Goal: Task Accomplishment & Management: Manage account settings

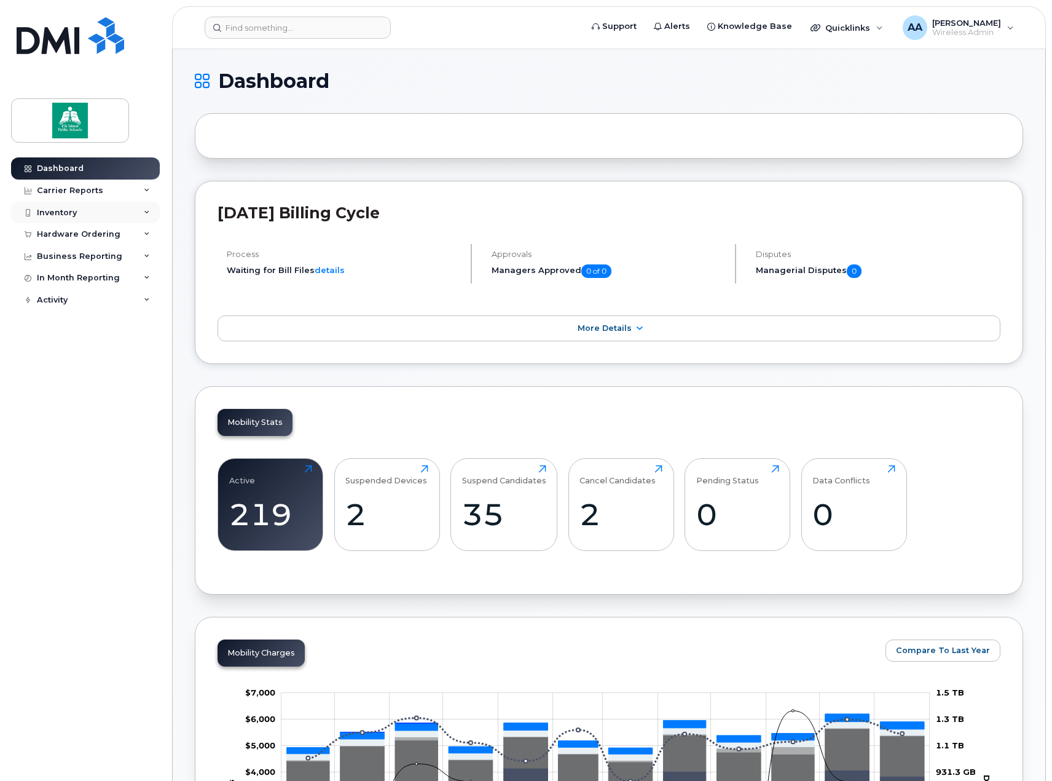
click at [146, 216] on div "Inventory" at bounding box center [85, 213] width 149 height 22
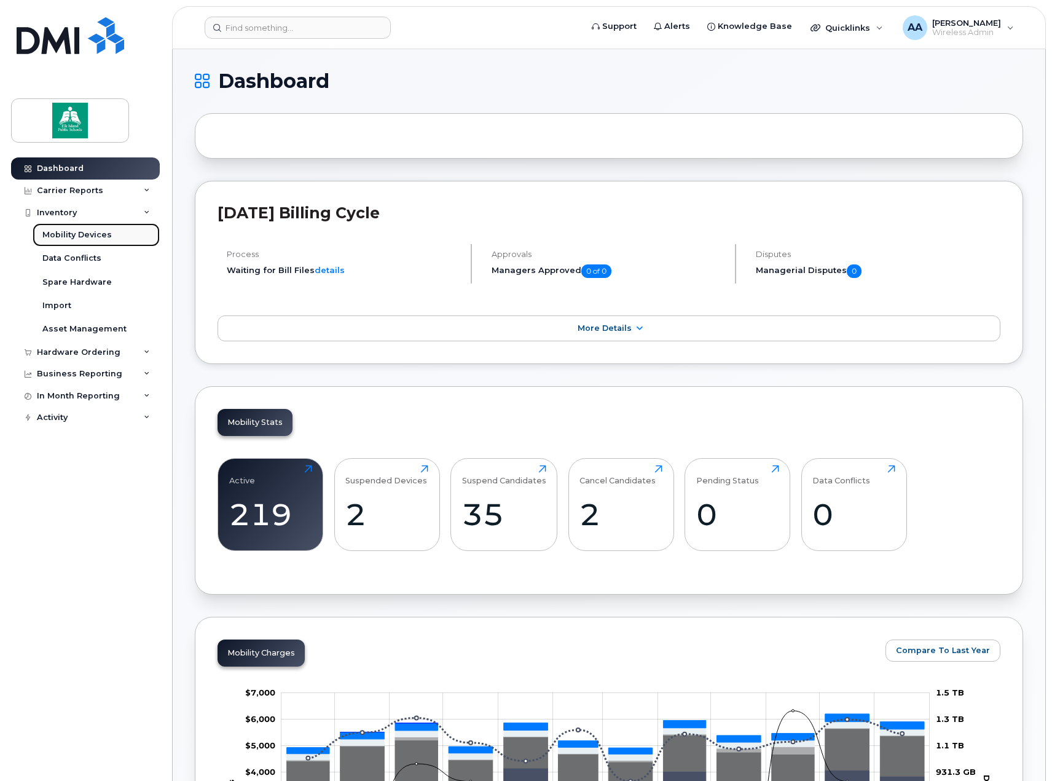
click at [84, 238] on div "Mobility Devices" at bounding box center [76, 234] width 69 height 11
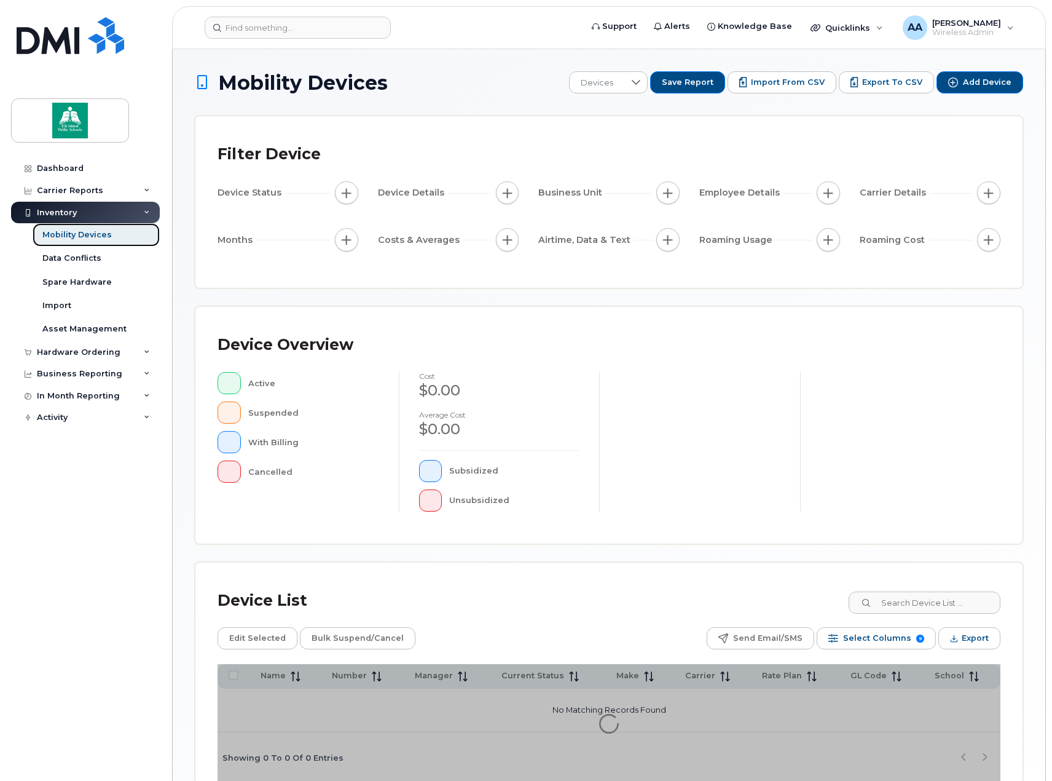
scroll to position [61, 0]
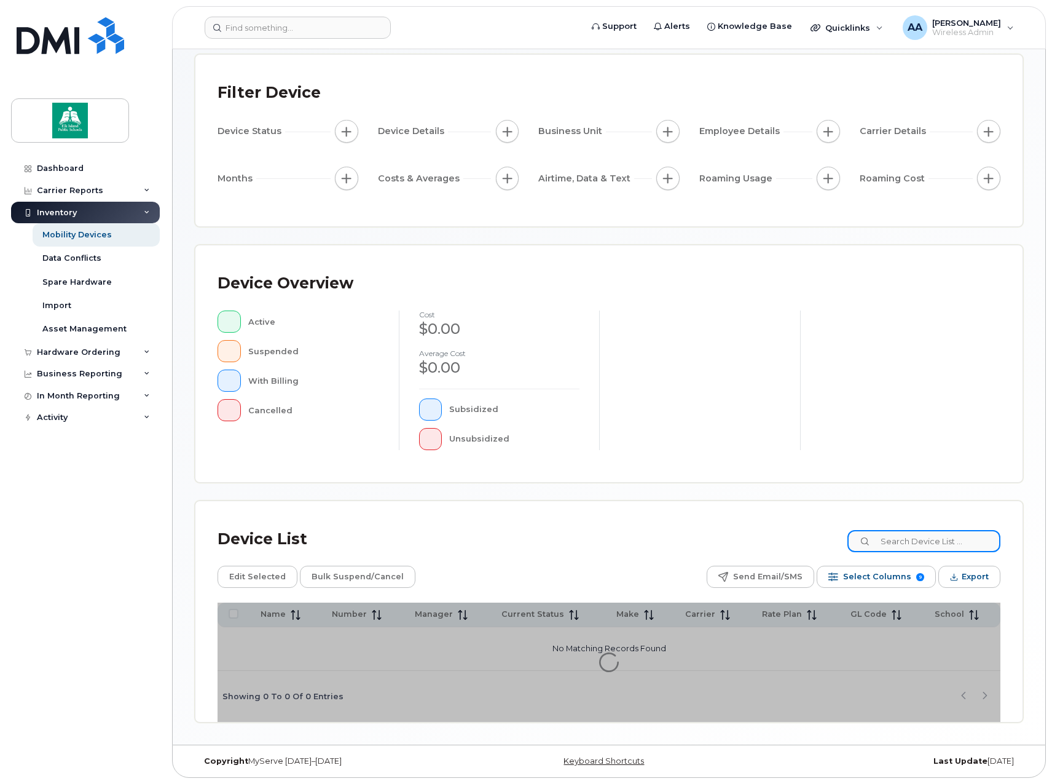
click at [932, 542] on input at bounding box center [924, 541] width 153 height 22
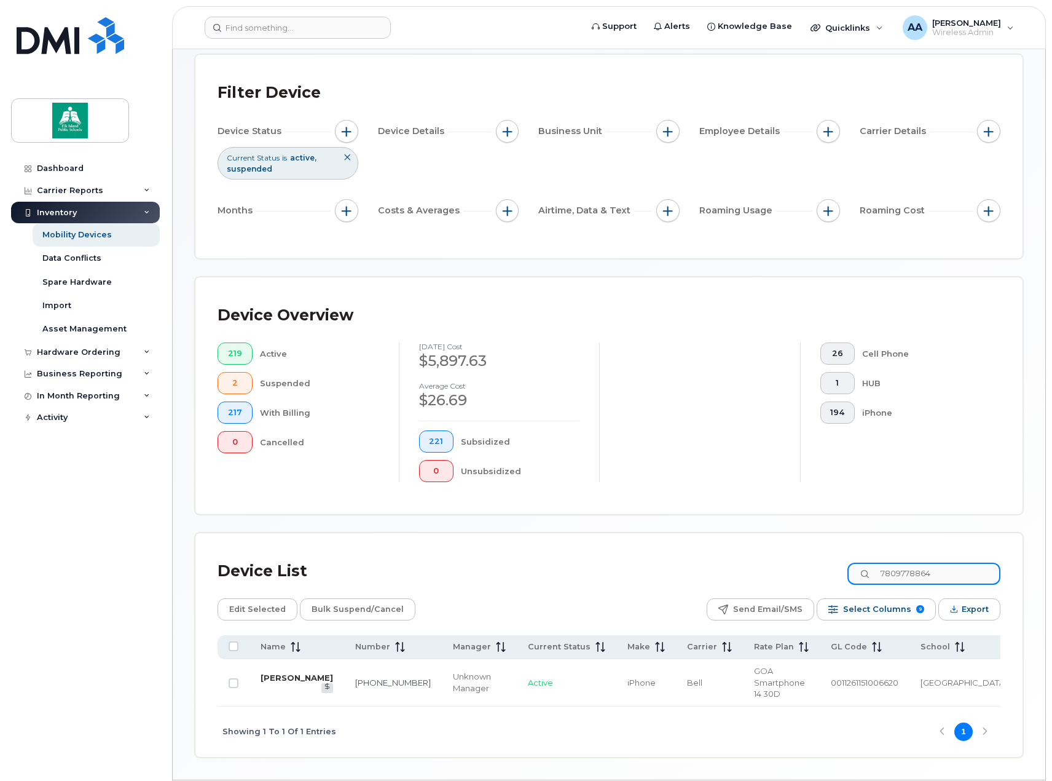
type input "7809778864"
click at [293, 672] on link "[PERSON_NAME]" at bounding box center [297, 677] width 73 height 10
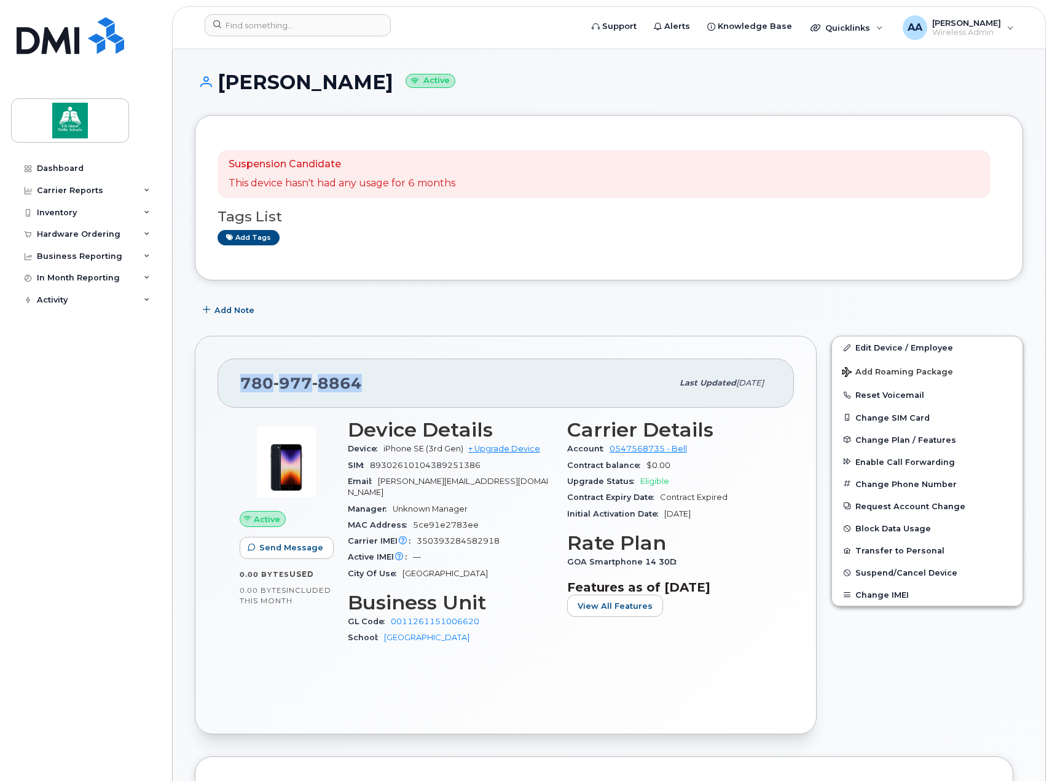
drag, startPoint x: 245, startPoint y: 379, endPoint x: 377, endPoint y: 383, distance: 132.2
click at [377, 383] on div "780 977 8864" at bounding box center [456, 383] width 432 height 26
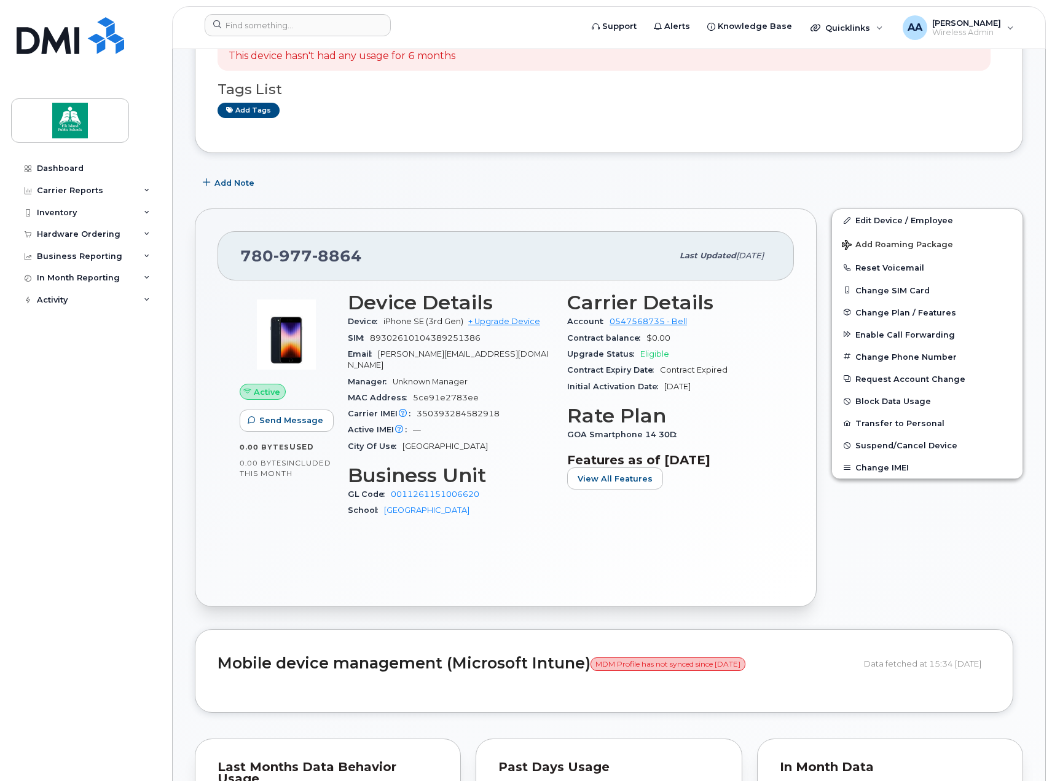
scroll to position [123, 0]
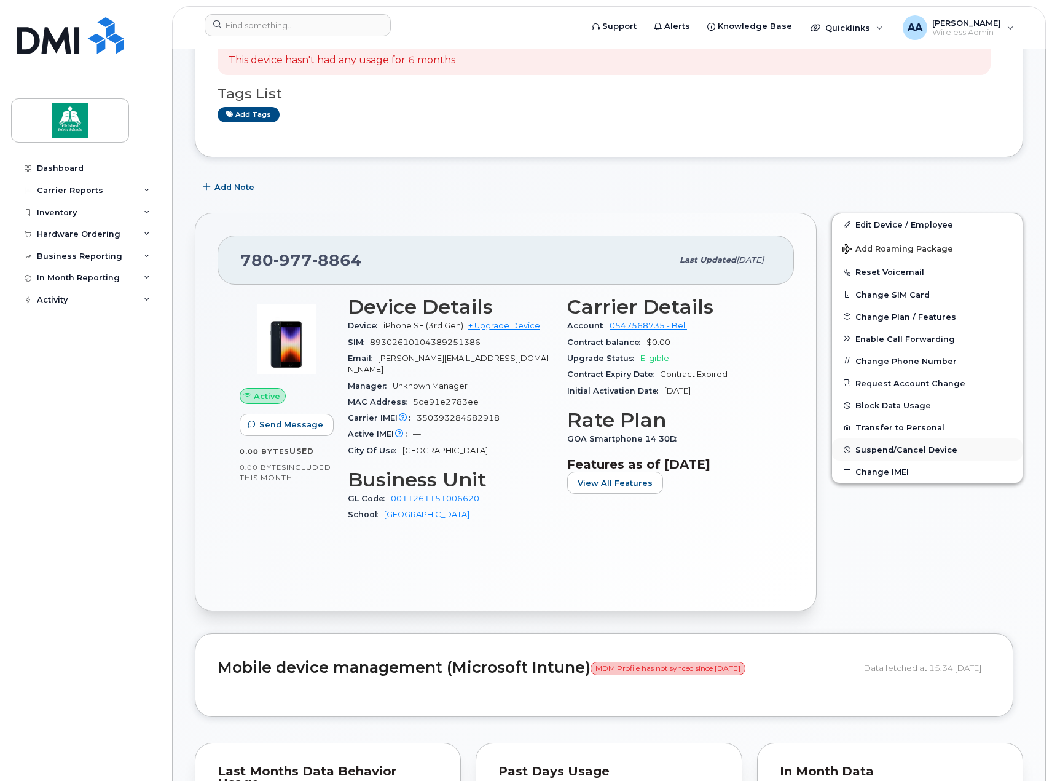
click at [870, 447] on span "Suspend/Cancel Device" at bounding box center [907, 449] width 102 height 9
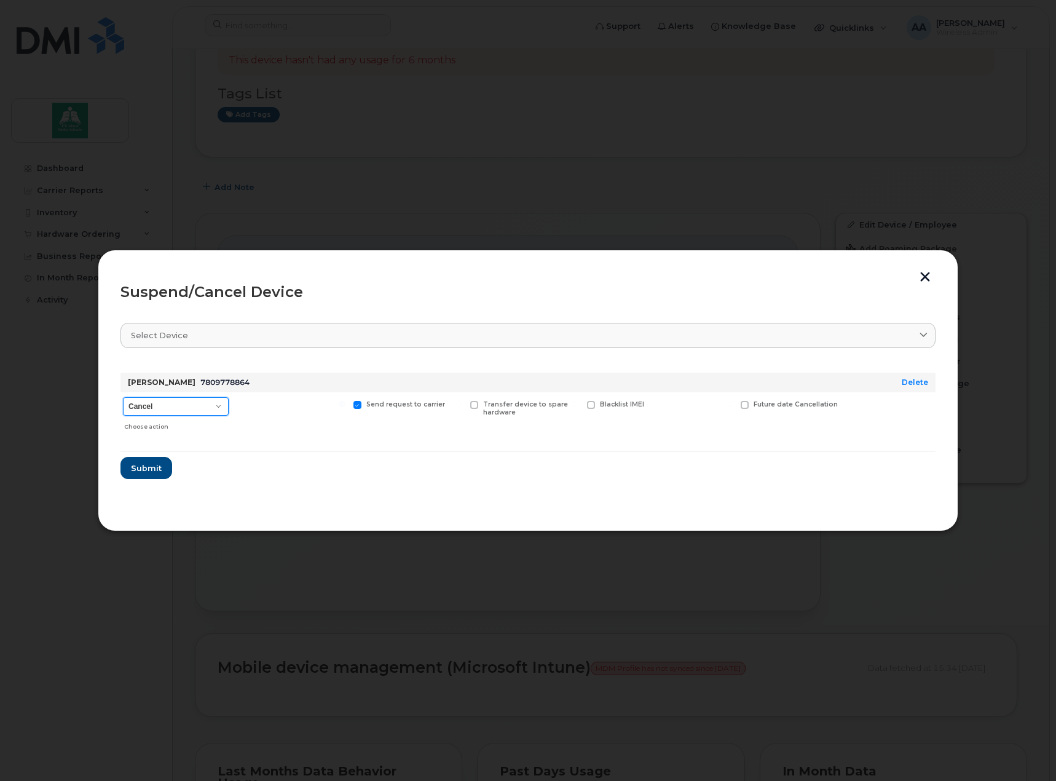
click at [192, 407] on select "Cancel Suspend - Extend Suspension Suspend - Reduced Rate Suspend - Full Rate S…" at bounding box center [176, 406] width 106 height 18
click at [199, 403] on select "Cancel Suspend - Extend Suspension Suspend - Reduced Rate Suspend - Full Rate S…" at bounding box center [176, 406] width 106 height 18
click at [148, 465] on span "Submit" at bounding box center [145, 468] width 31 height 12
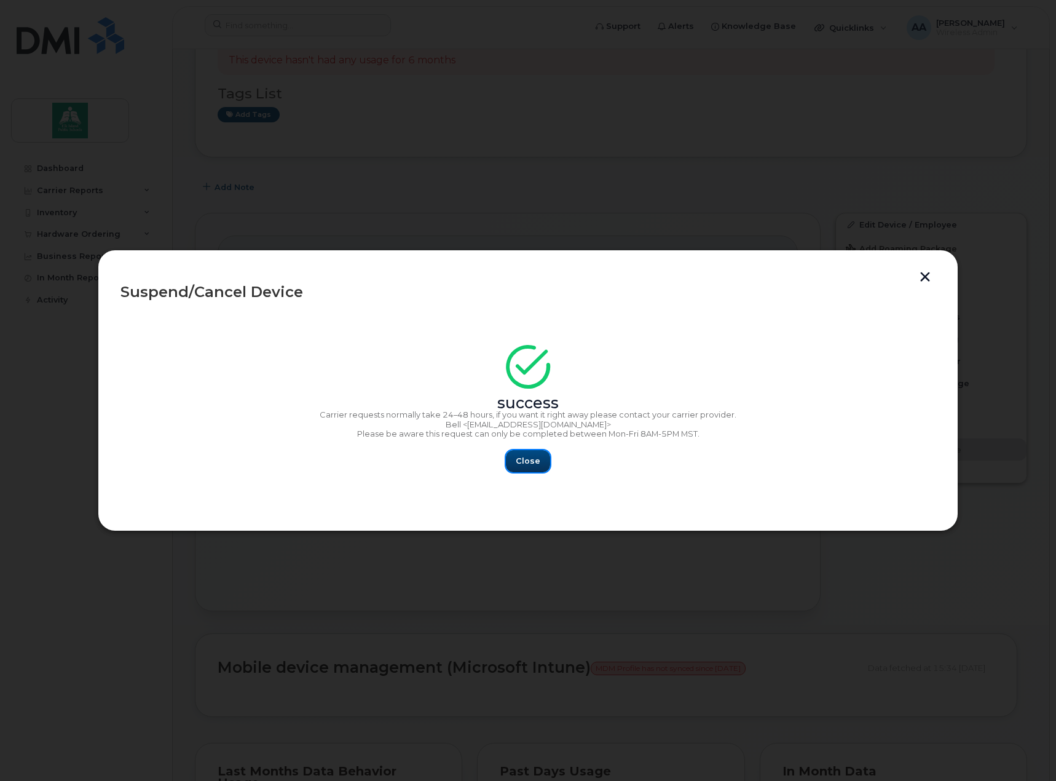
click at [534, 463] on span "Close" at bounding box center [528, 461] width 25 height 12
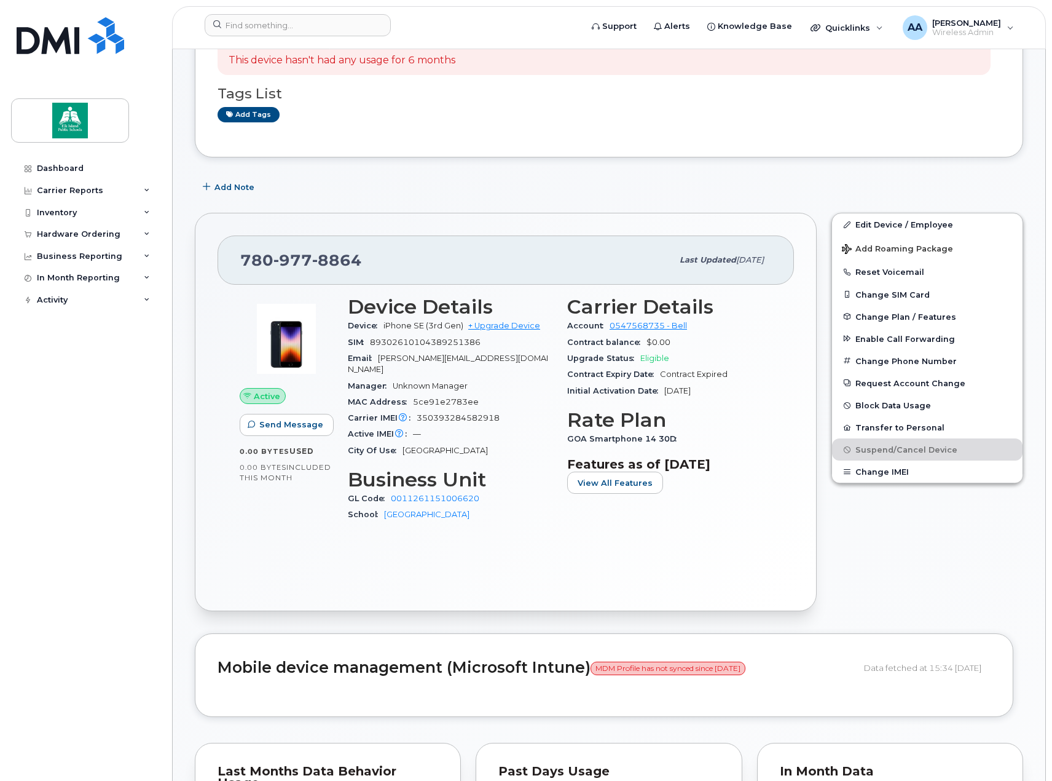
scroll to position [0, 0]
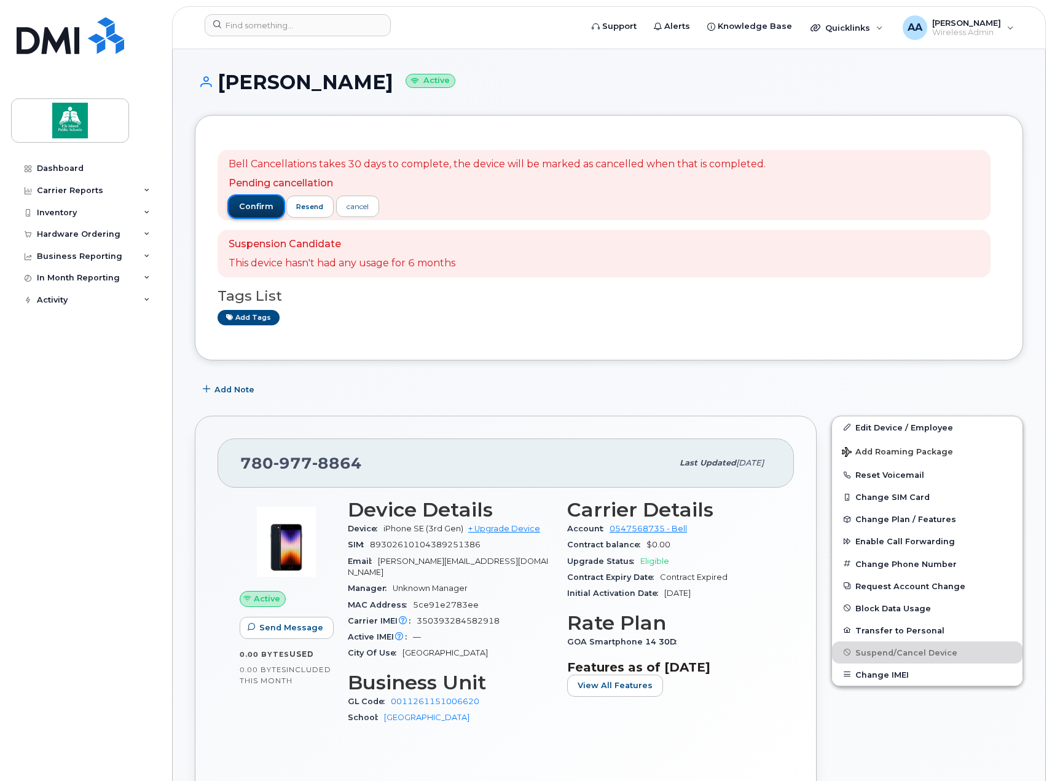
click at [267, 206] on span "confirm" at bounding box center [256, 206] width 34 height 11
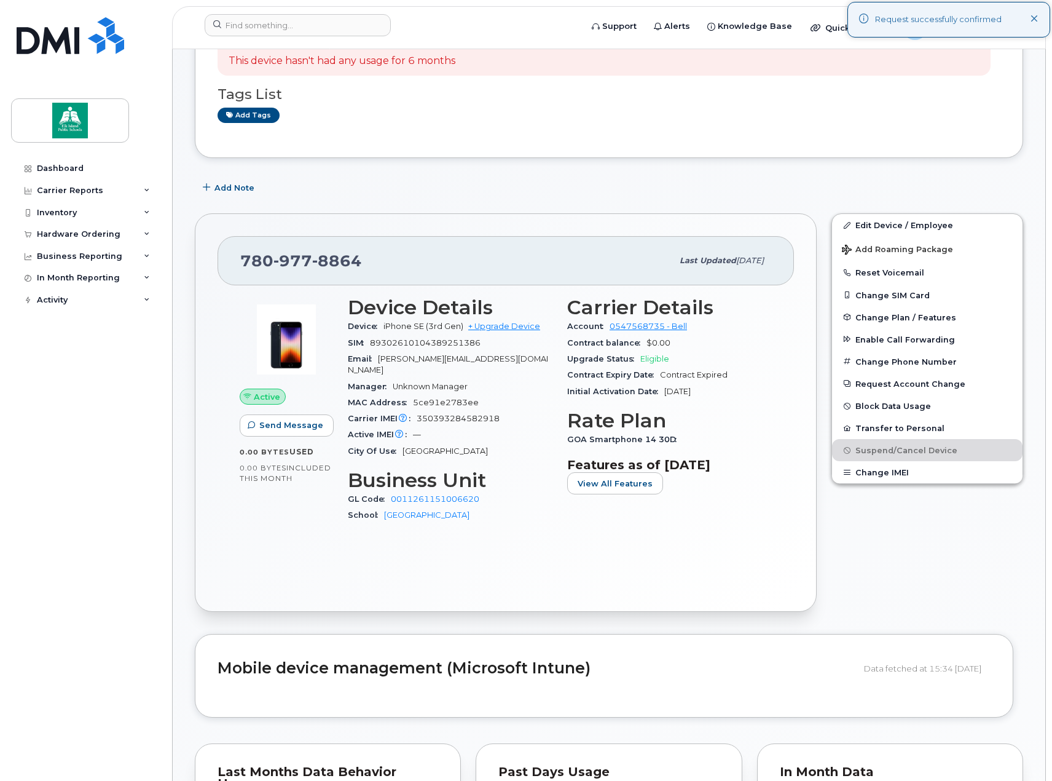
scroll to position [123, 0]
